Goal: Book appointment/travel/reservation

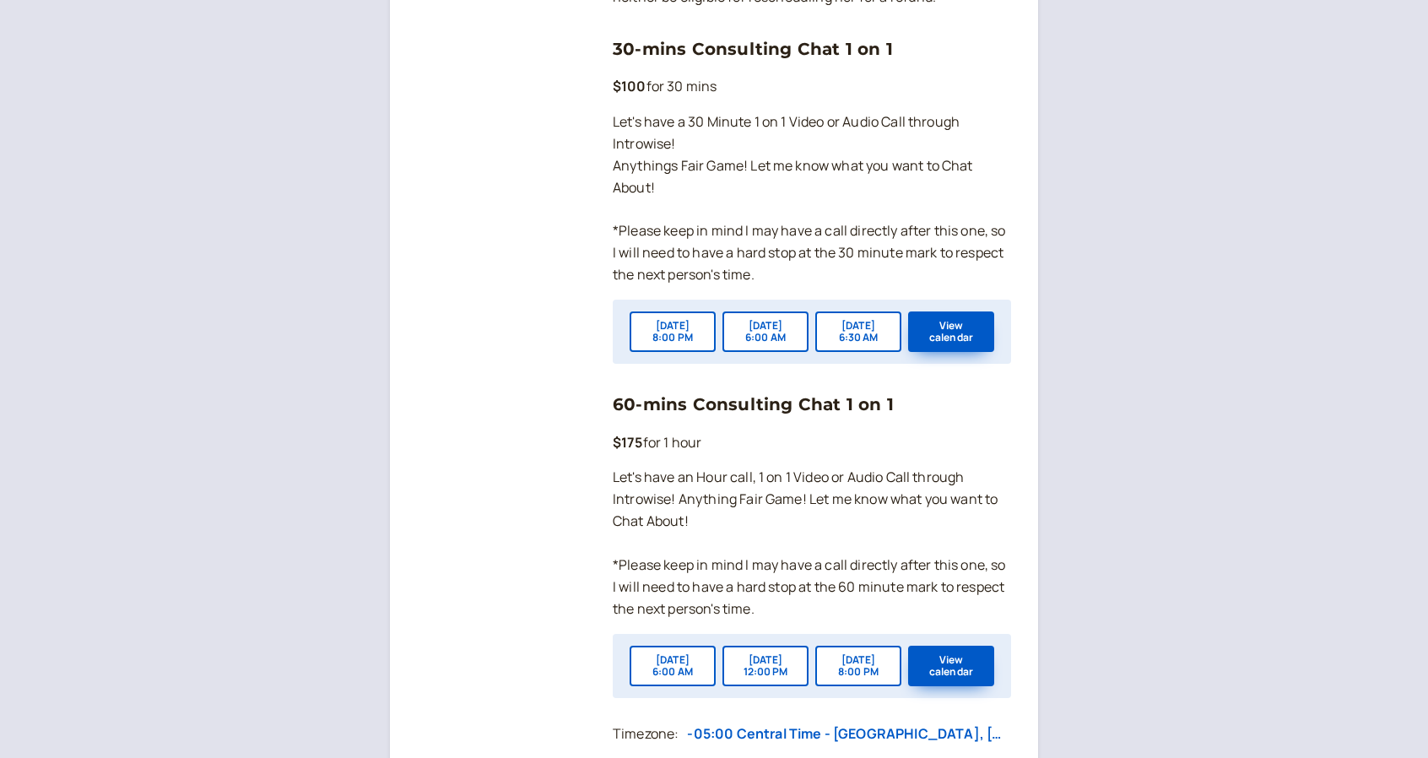
scroll to position [1271, 0]
click at [953, 351] on button "View calendar" at bounding box center [951, 330] width 86 height 40
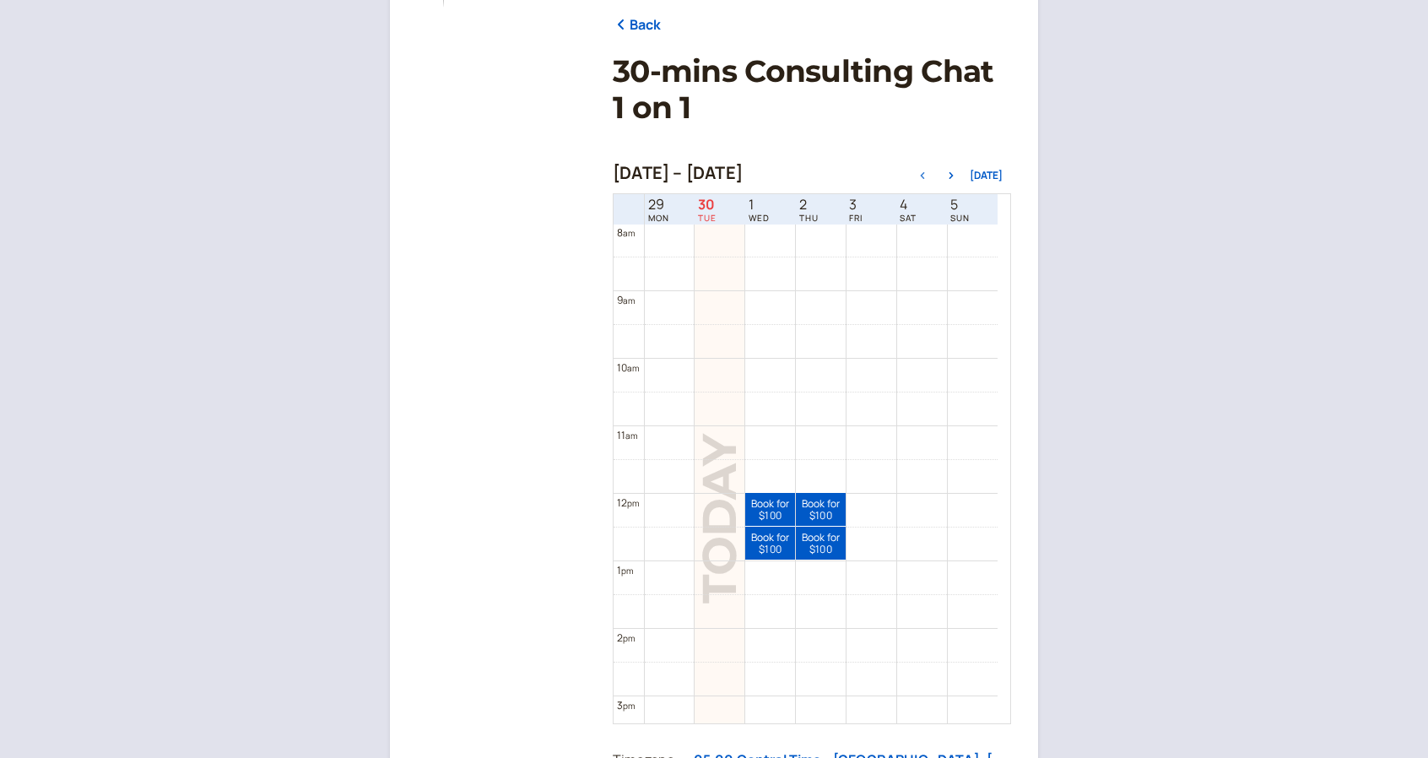
scroll to position [213, 0]
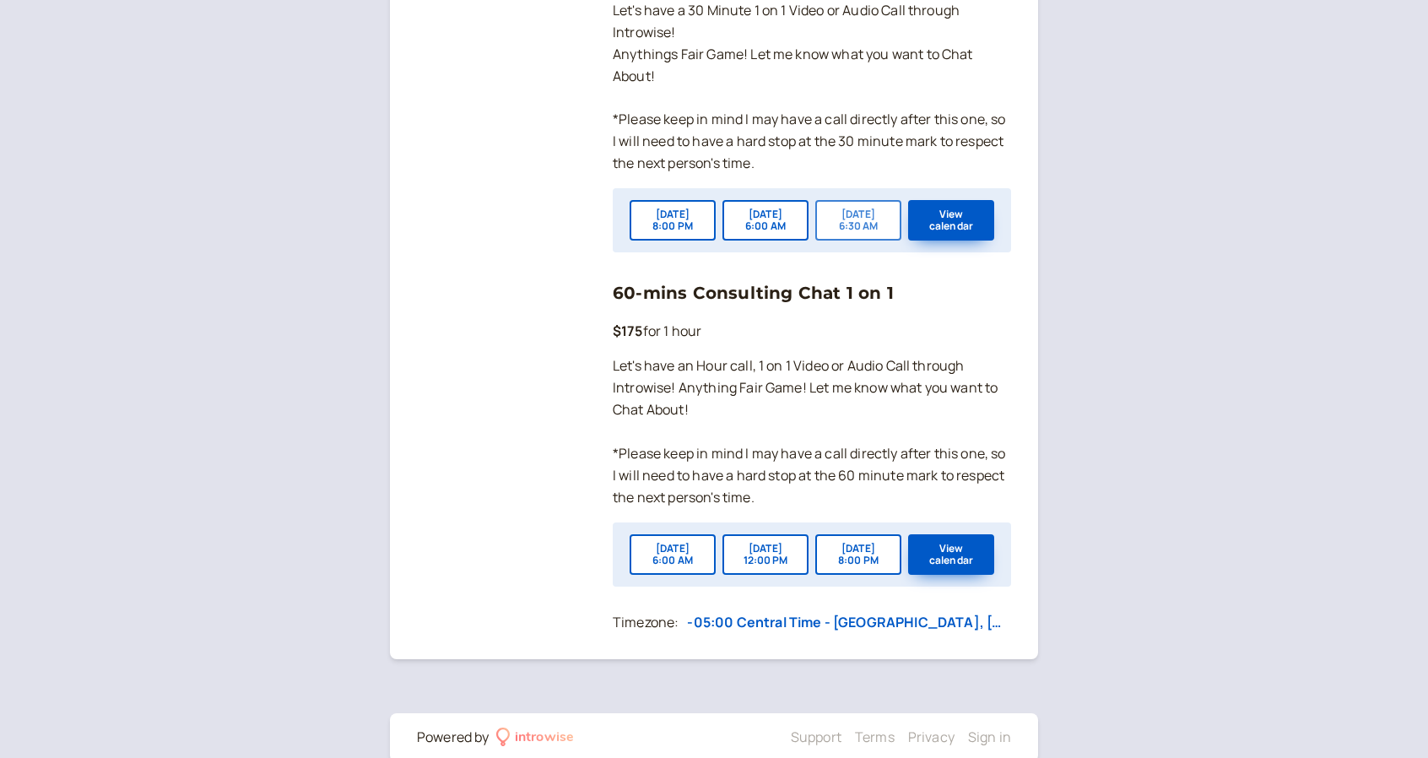
scroll to position [1385, 0]
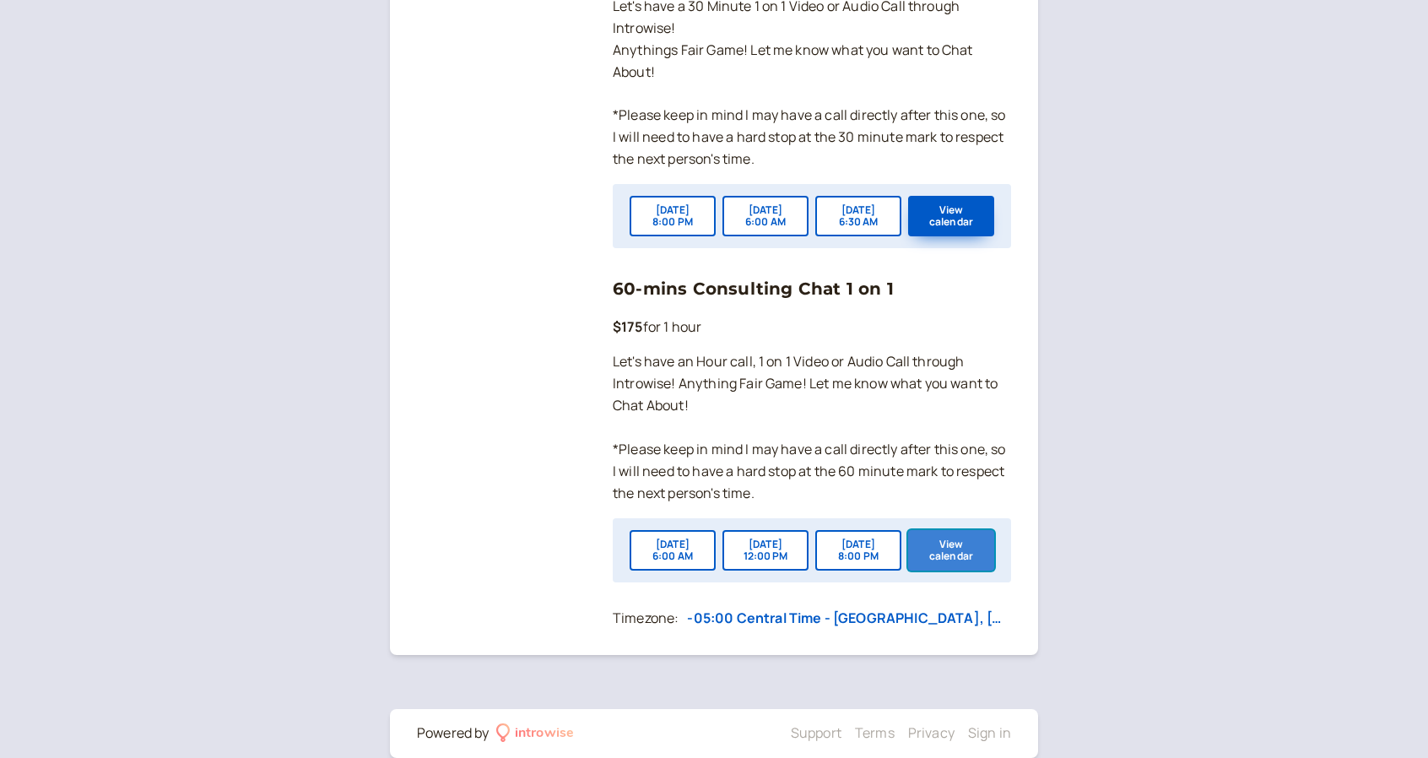
click at [944, 563] on button "View calendar" at bounding box center [951, 550] width 86 height 40
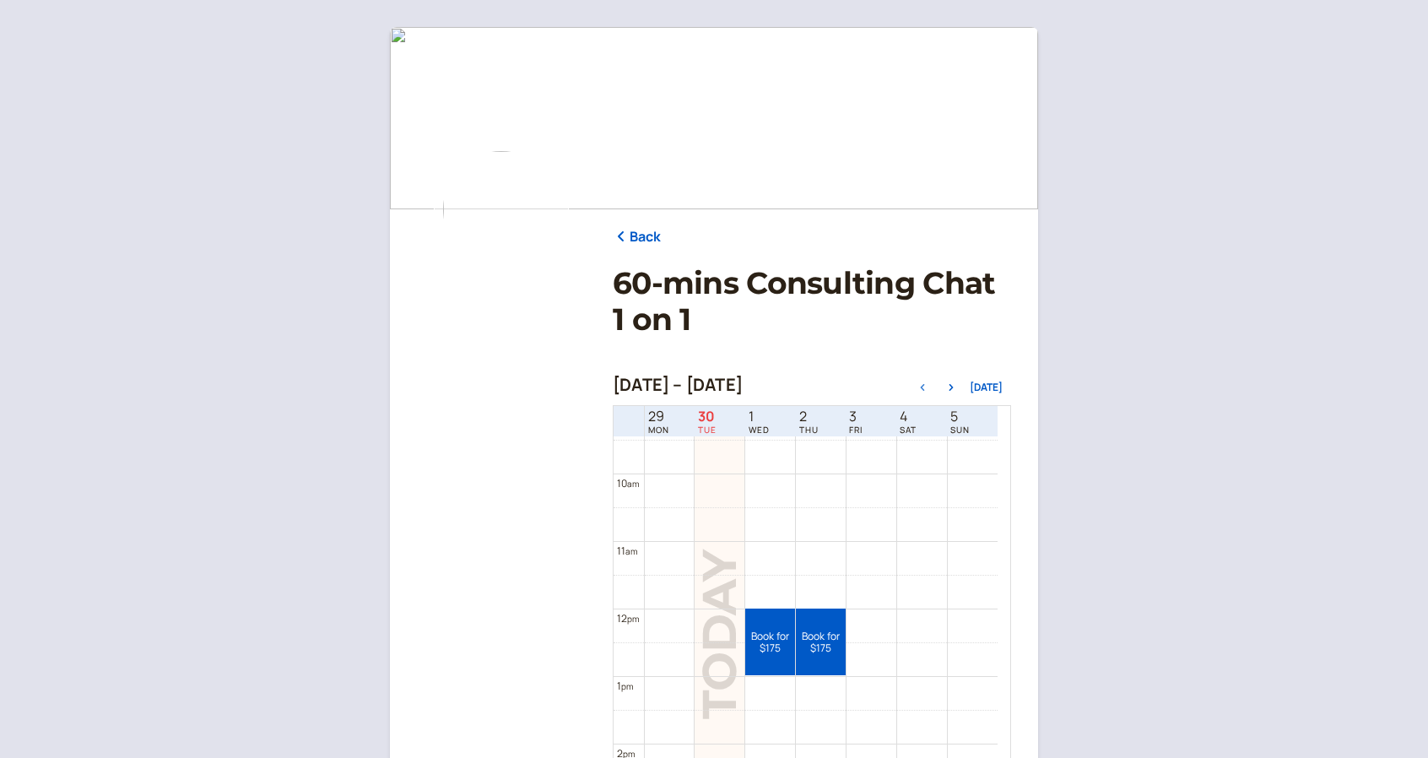
scroll to position [612, 0]
